Goal: Task Accomplishment & Management: Manage account settings

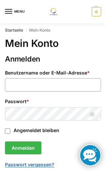
click at [66, 82] on input "Benutzername oder E-Mail-Adresse * Erforderlich" at bounding box center [53, 84] width 96 height 13
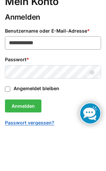
type input "**********"
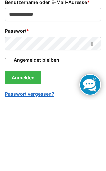
click at [95, 111] on button "Passwort anzeigen" at bounding box center [92, 114] width 10 height 7
click at [29, 141] on button "Anmelden" at bounding box center [23, 147] width 37 height 13
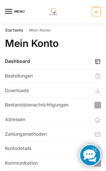
click at [28, 60] on link "Dashboard" at bounding box center [53, 61] width 96 height 14
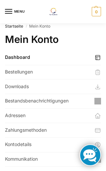
scroll to position [4, 0]
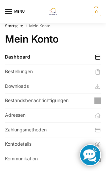
click at [70, 100] on link "Bestandsbenachrichtigungen" at bounding box center [53, 101] width 96 height 14
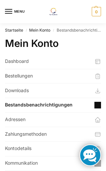
click at [72, 98] on link "Bestandsbenachrichtigungen" at bounding box center [53, 105] width 96 height 14
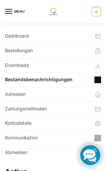
scroll to position [26, 0]
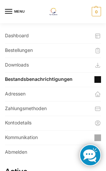
click at [59, 64] on link "Downloads" at bounding box center [53, 65] width 96 height 14
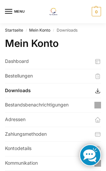
click at [51, 62] on link "Dashboard" at bounding box center [53, 61] width 96 height 14
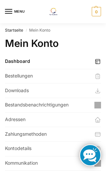
click at [14, 62] on link "Dashboard" at bounding box center [53, 61] width 96 height 14
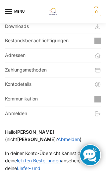
scroll to position [37, 0]
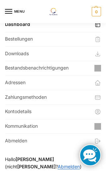
click at [73, 81] on link "Adressen" at bounding box center [53, 83] width 96 height 14
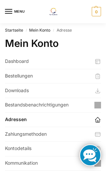
click at [82, 57] on link "Dashboard" at bounding box center [53, 61] width 96 height 14
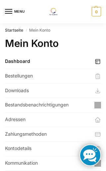
click at [30, 61] on link "Dashboard" at bounding box center [53, 61] width 96 height 14
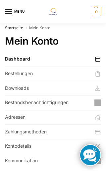
scroll to position [3, 0]
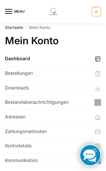
click at [55, 85] on link "Downloads" at bounding box center [53, 88] width 96 height 14
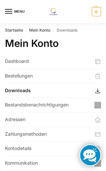
click at [25, 89] on link "Downloads" at bounding box center [53, 90] width 96 height 14
click at [29, 89] on link "Downloads" at bounding box center [53, 90] width 96 height 14
click at [23, 89] on link "Downloads" at bounding box center [53, 90] width 96 height 14
